Goal: Information Seeking & Learning: Learn about a topic

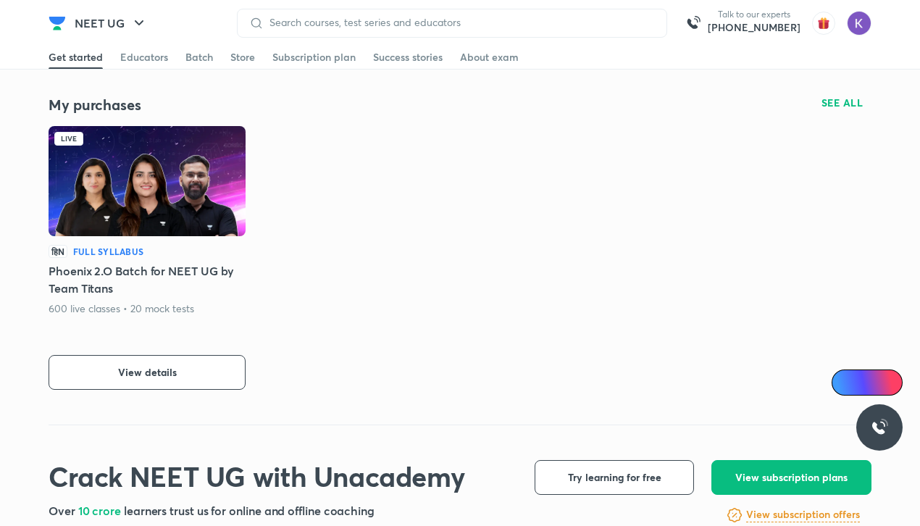
click at [167, 188] on img at bounding box center [147, 181] width 197 height 110
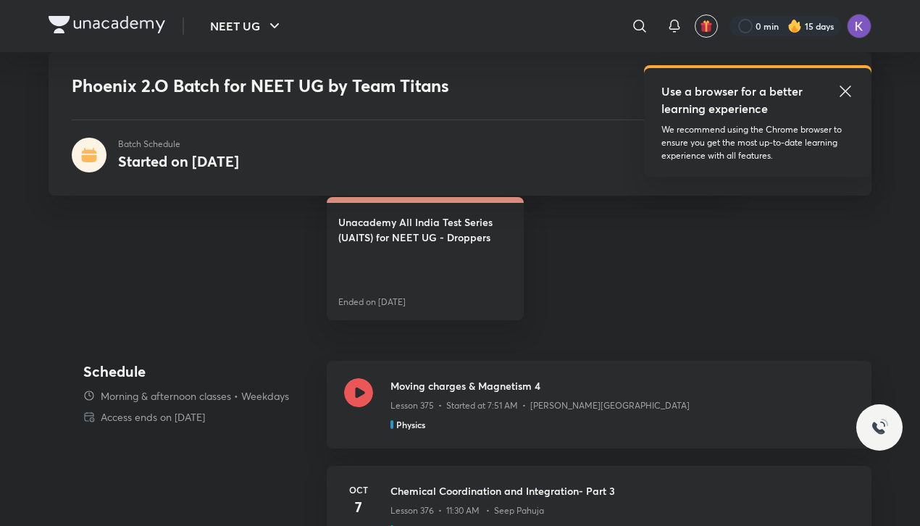
scroll to position [597, 0]
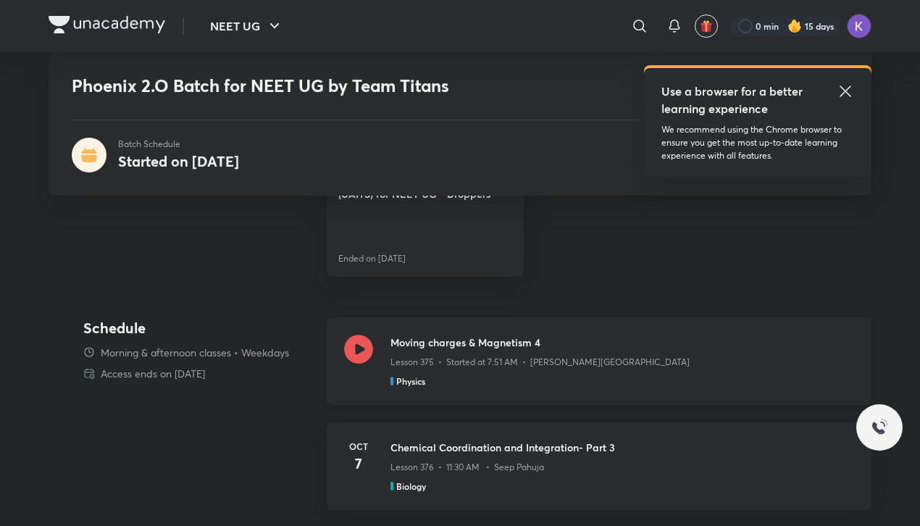
click at [362, 355] on icon at bounding box center [358, 349] width 29 height 29
